Goal: Transaction & Acquisition: Purchase product/service

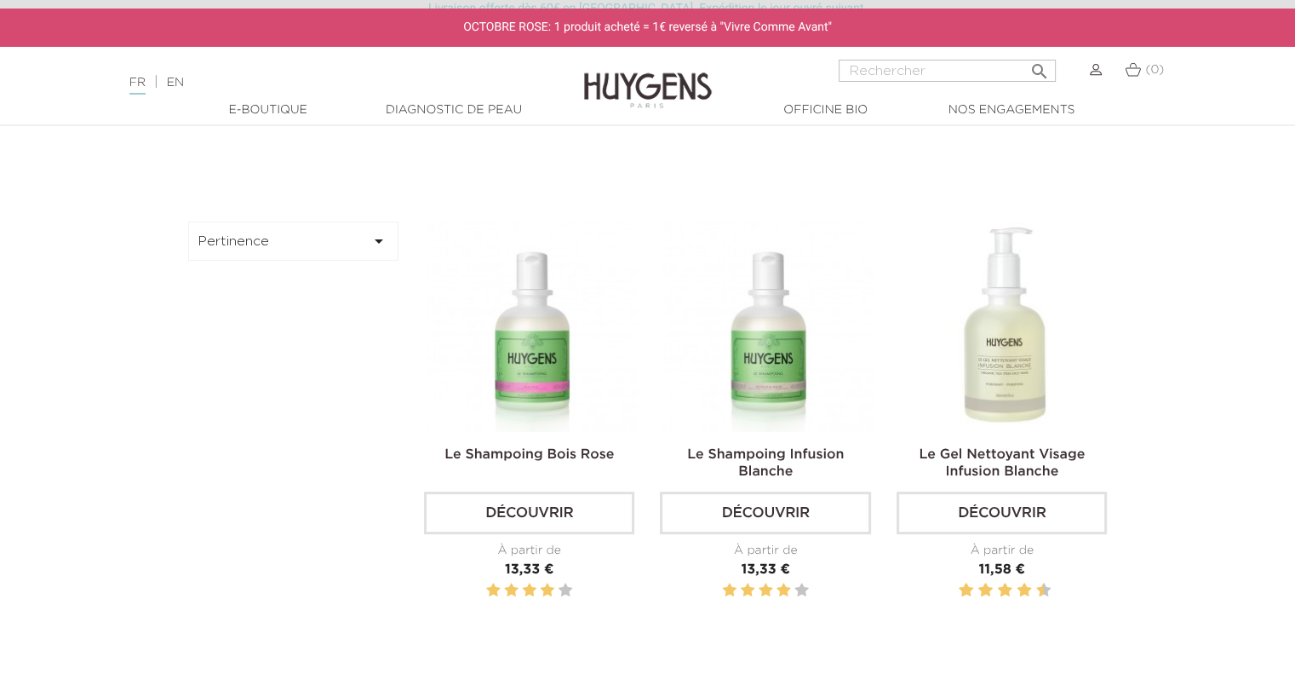
scroll to position [416, 0]
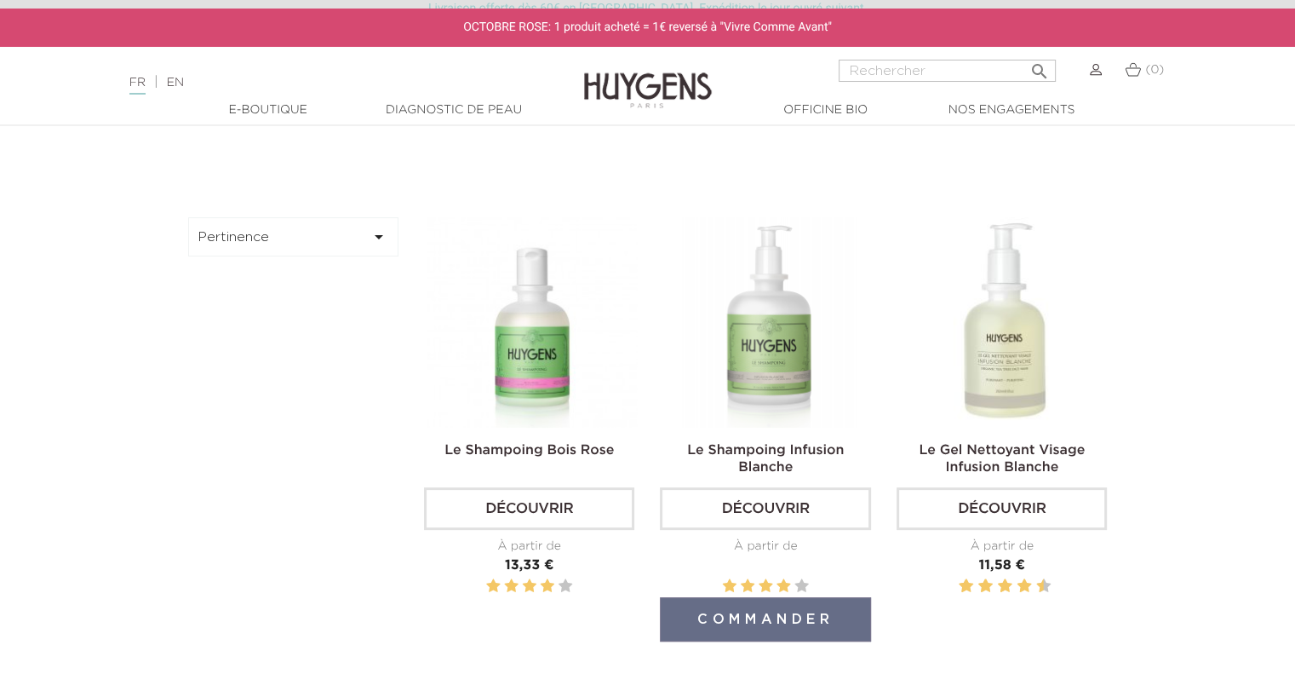
click at [800, 348] on img at bounding box center [768, 322] width 210 height 210
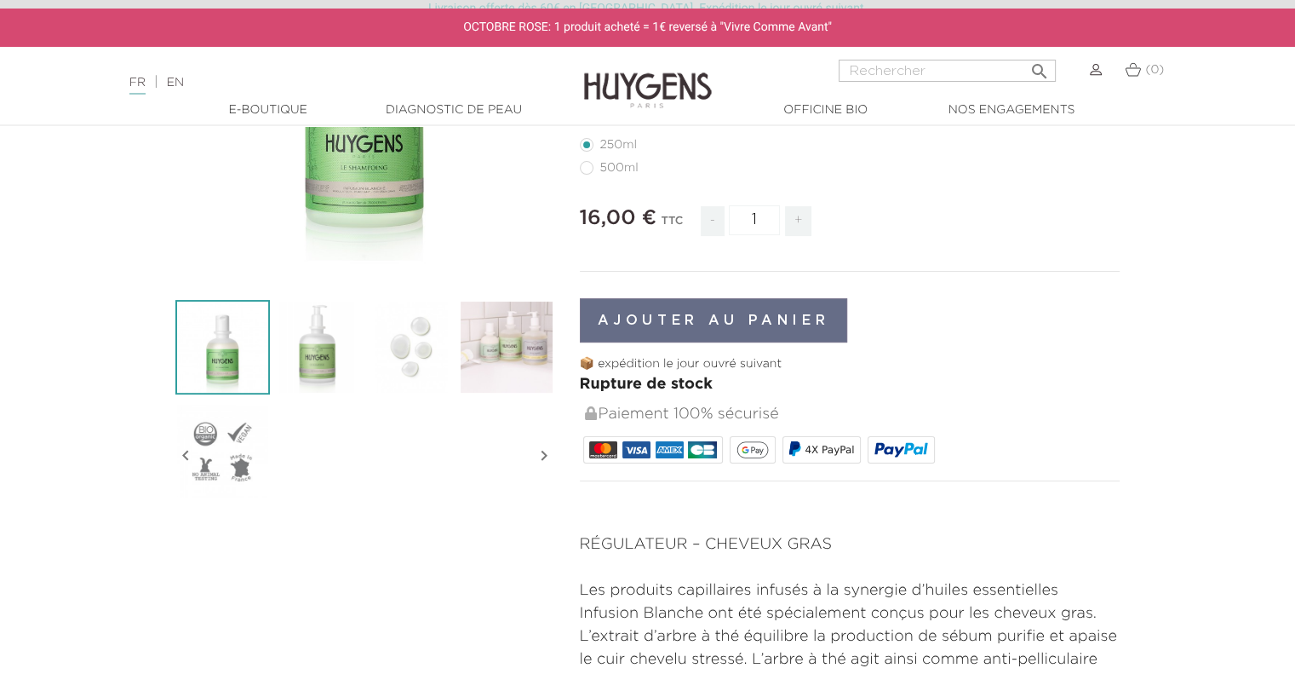
scroll to position [276, 0]
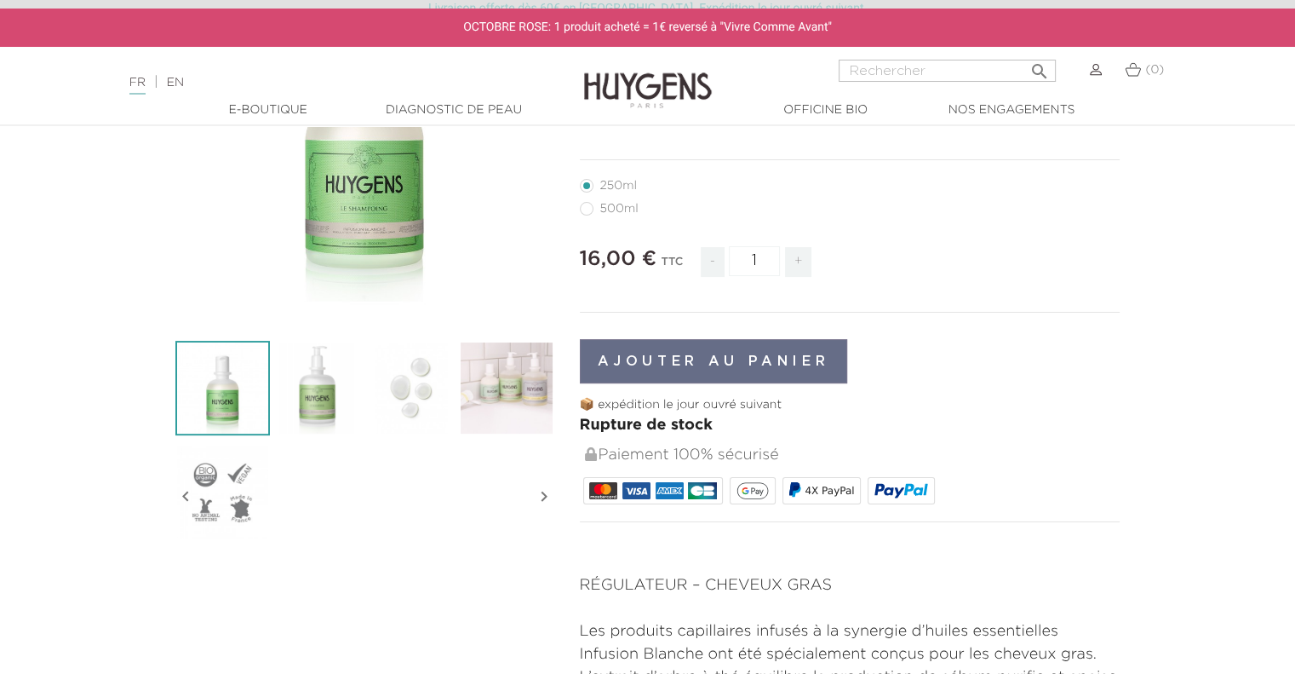
click at [614, 216] on li "500ml" at bounding box center [846, 208] width 532 height 23
click at [604, 213] on label3"] "500ml" at bounding box center [619, 209] width 79 height 14
radio input "true"
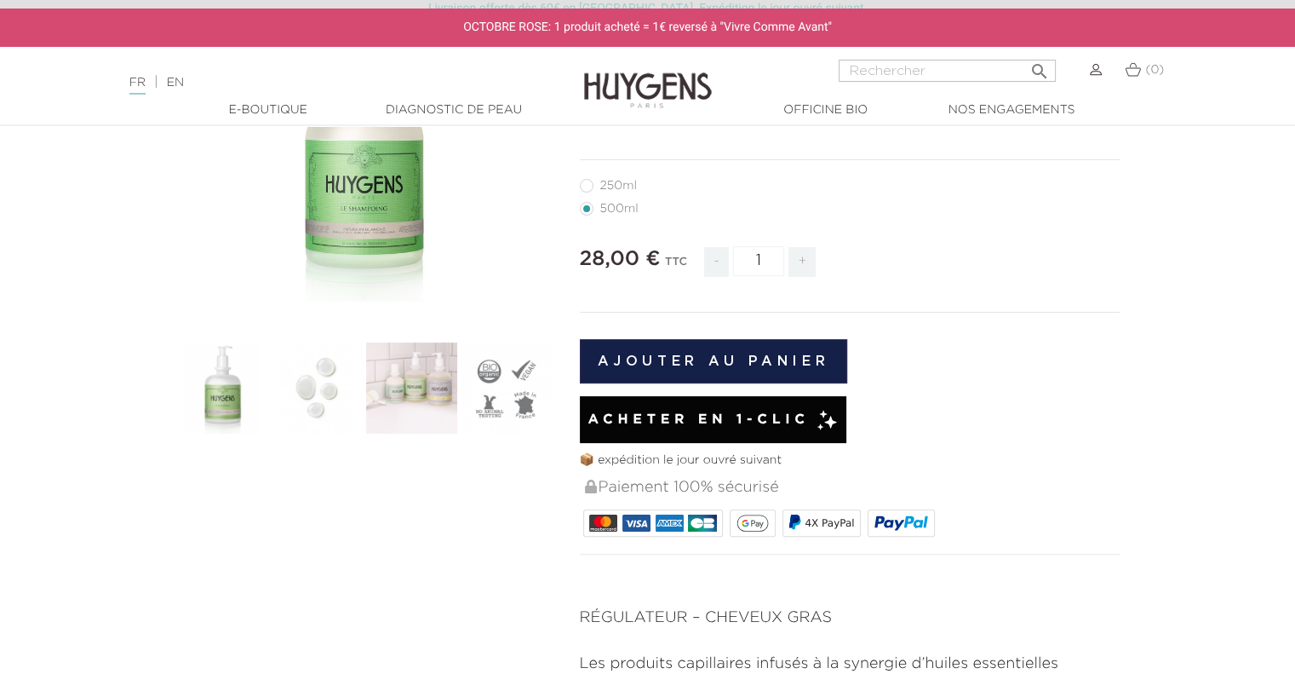
scroll to position [172, 0]
